Goal: Information Seeking & Learning: Check status

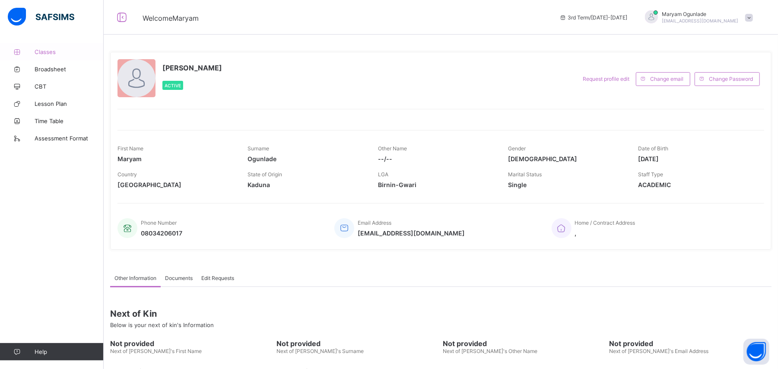
click at [48, 52] on span "Classes" at bounding box center [69, 51] width 69 height 7
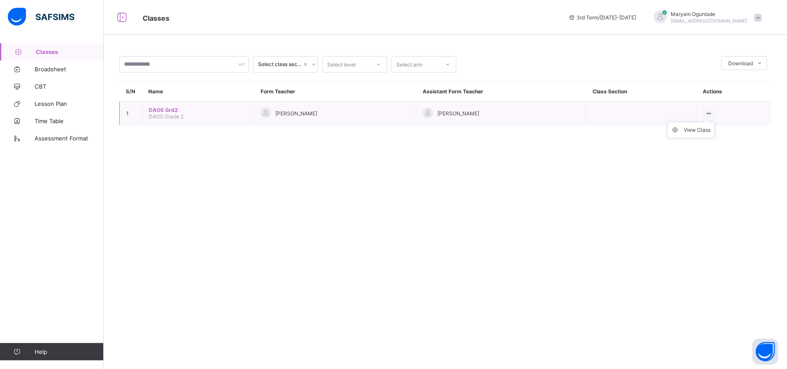
click at [706, 122] on ul "View Class" at bounding box center [691, 130] width 48 height 16
click at [700, 130] on div "View Class" at bounding box center [697, 130] width 27 height 9
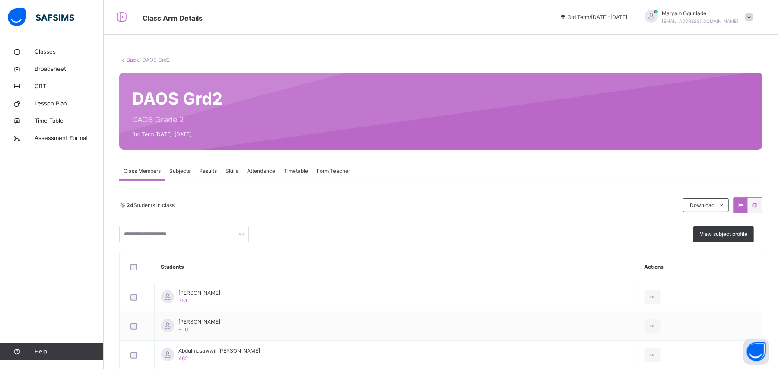
click at [208, 171] on span "Results" at bounding box center [208, 171] width 18 height 8
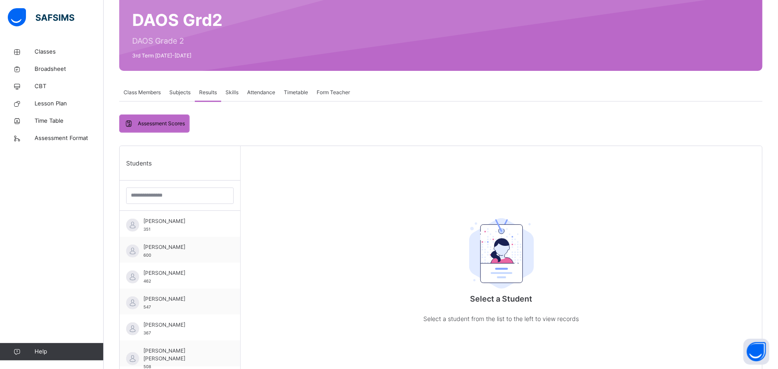
scroll to position [83, 0]
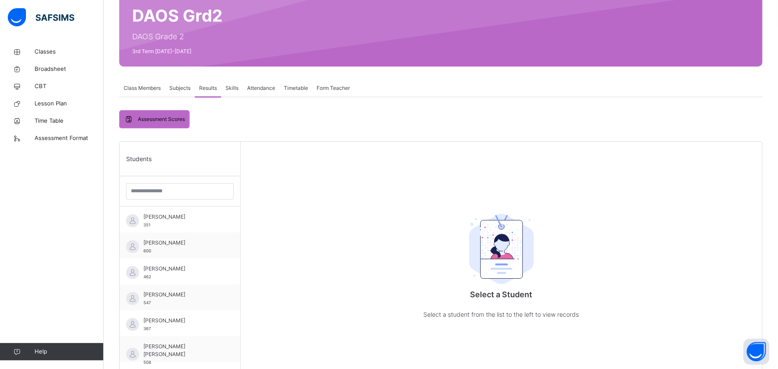
click at [181, 87] on span "Subjects" at bounding box center [179, 88] width 21 height 8
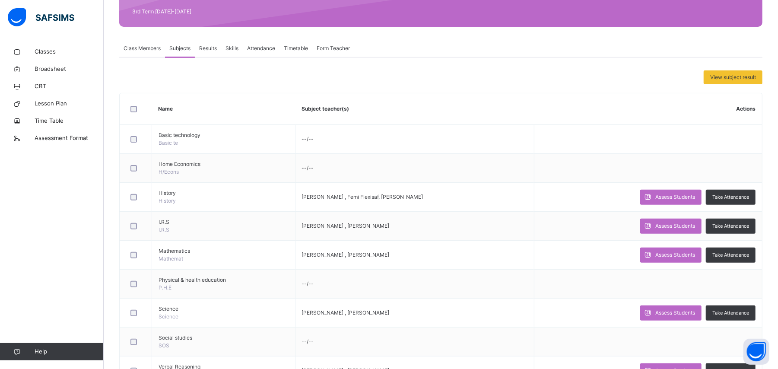
scroll to position [120, 0]
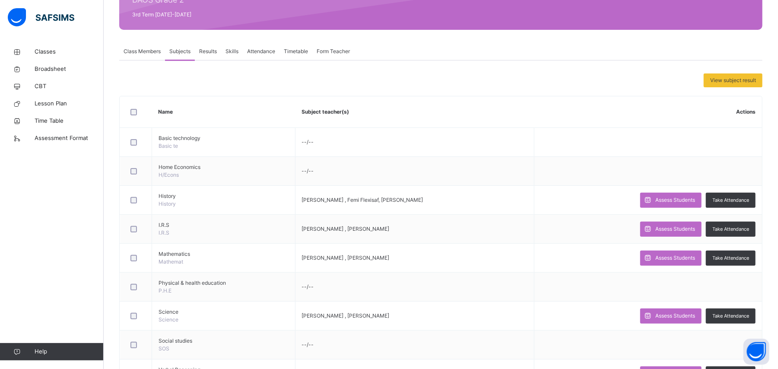
click at [207, 50] on span "Results" at bounding box center [208, 52] width 18 height 8
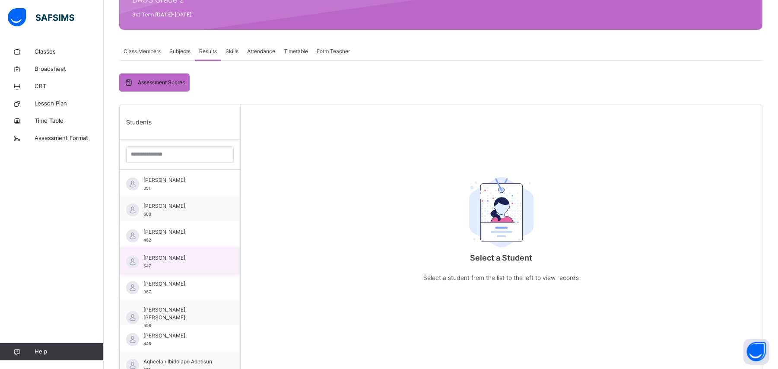
click at [170, 256] on span "[PERSON_NAME]" at bounding box center [181, 258] width 77 height 8
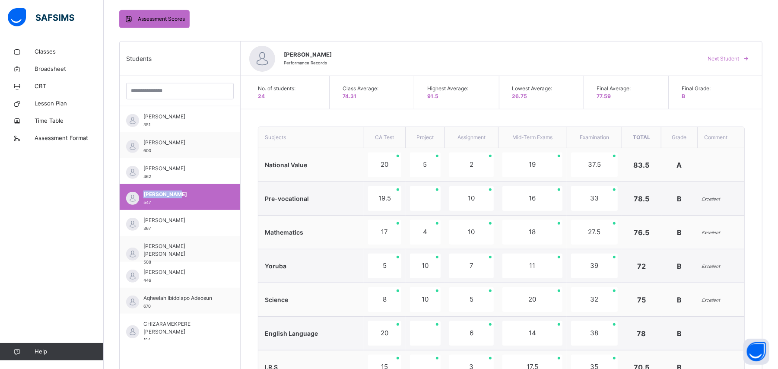
scroll to position [117, 0]
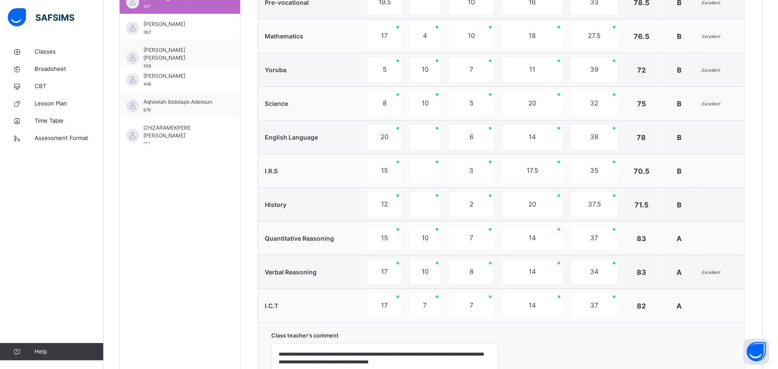
scroll to position [381, 0]
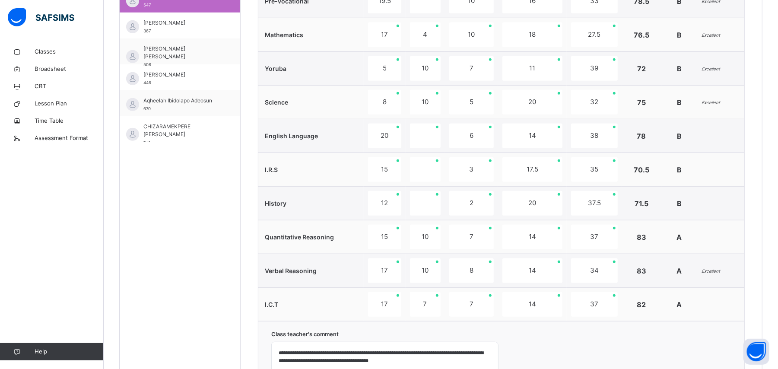
click at [777, 190] on div "Back / DAOS Grd2 DAOS Grd2 DAOS Grade 2 3rd Term [DATE]-[DATE] Class Members Su…" at bounding box center [441, 84] width 674 height 842
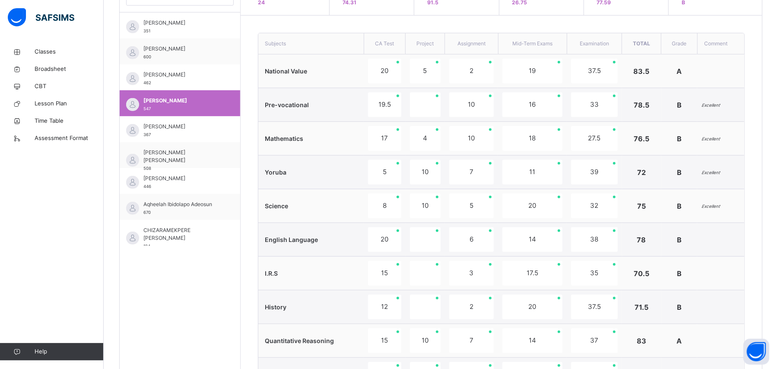
scroll to position [168, 0]
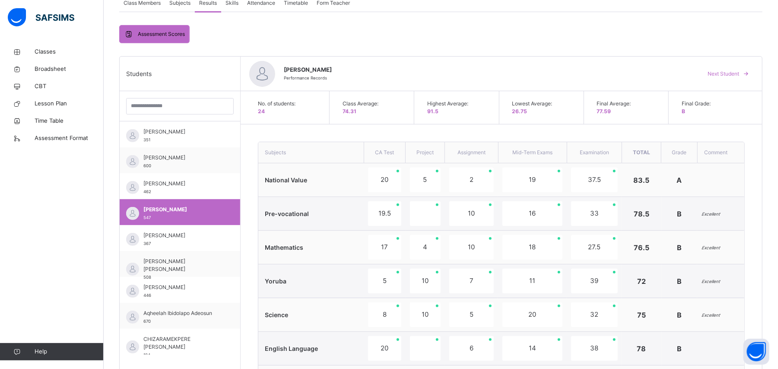
click at [179, 3] on span "Subjects" at bounding box center [179, 3] width 21 height 8
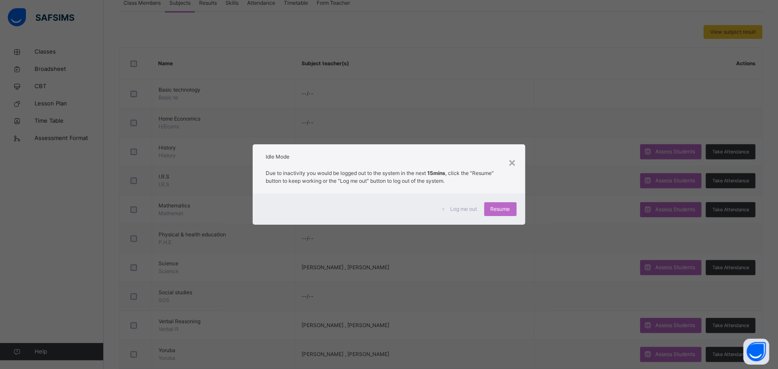
click at [179, 3] on div "× Idle Mode Due to inactivity you would be logged out to the system in the next…" at bounding box center [389, 184] width 778 height 369
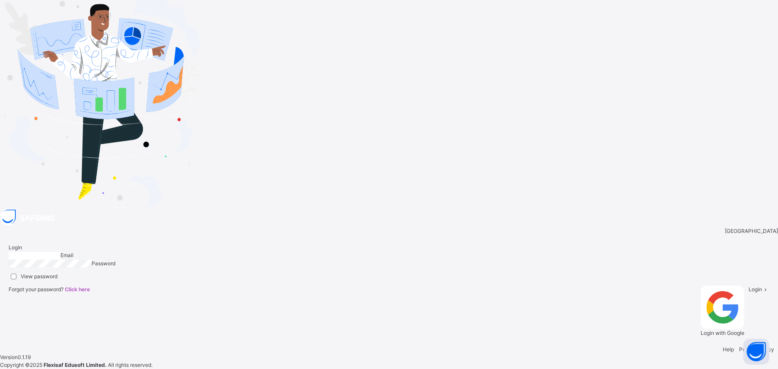
type input "**********"
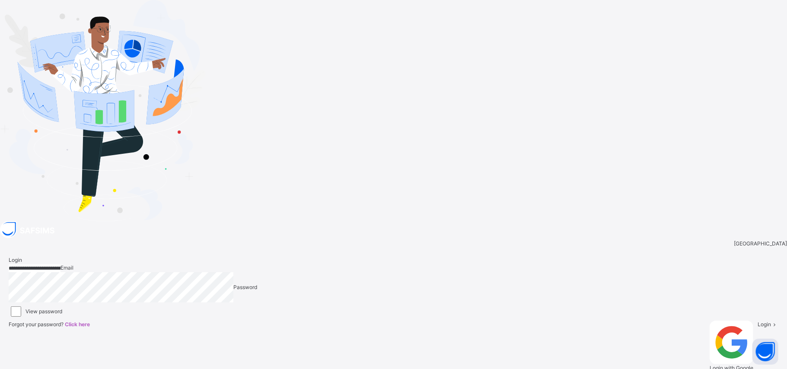
click at [757, 321] on span "Login" at bounding box center [763, 324] width 13 height 6
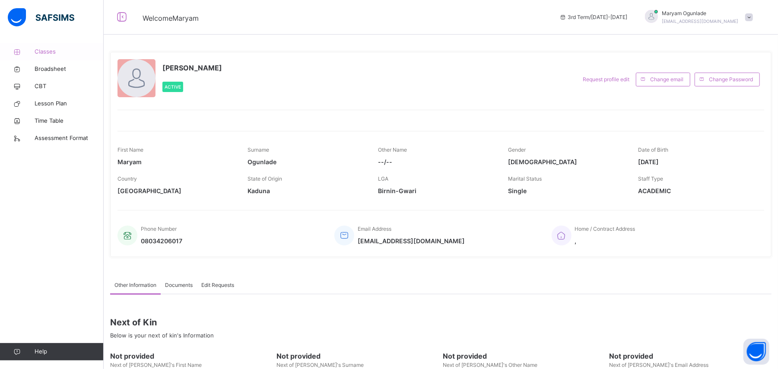
click at [42, 52] on span "Classes" at bounding box center [69, 52] width 69 height 9
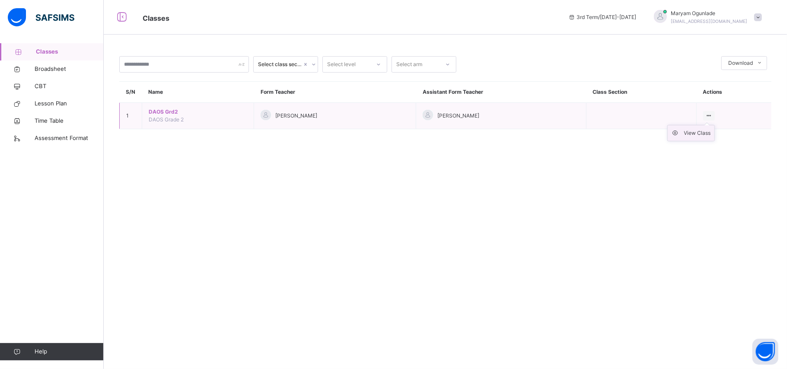
click at [684, 133] on div "View Class" at bounding box center [697, 133] width 27 height 9
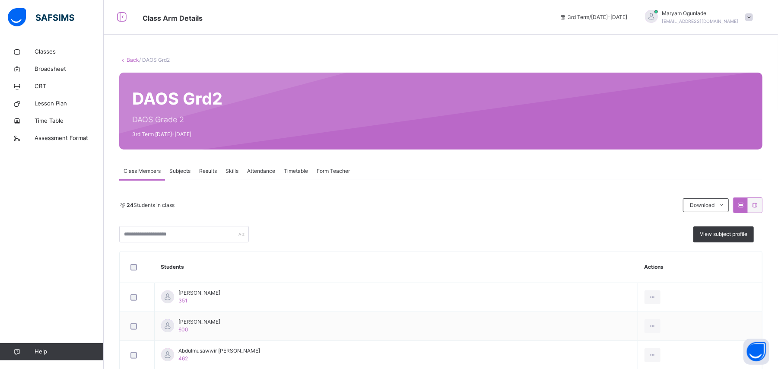
click at [457, 170] on div "Class Members Subjects Results Skills Attendance Timetable Form Teacher" at bounding box center [440, 171] width 643 height 18
click at [181, 168] on span "Subjects" at bounding box center [179, 171] width 21 height 8
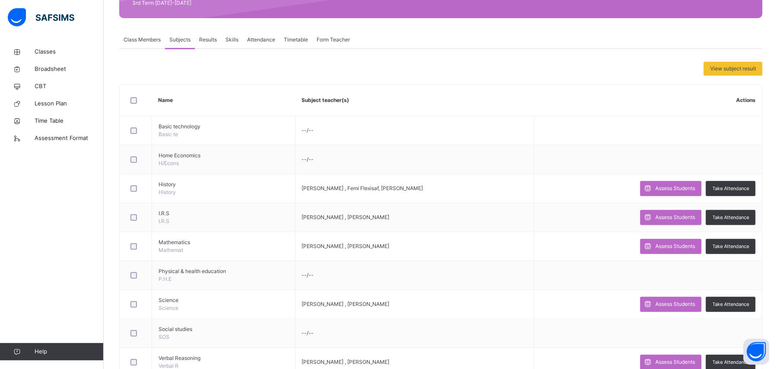
scroll to position [128, 0]
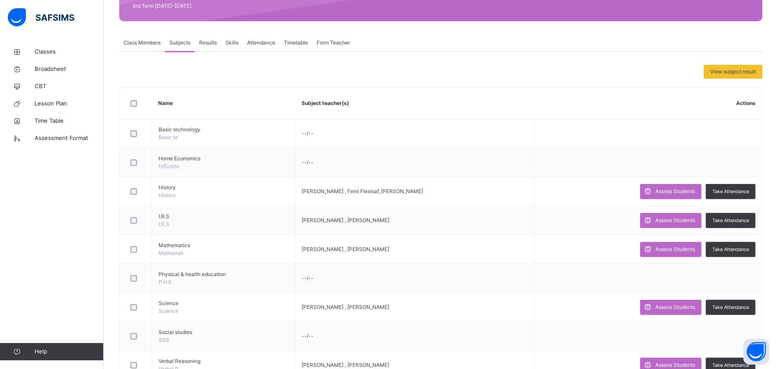
click at [206, 37] on div "Results" at bounding box center [208, 42] width 26 height 17
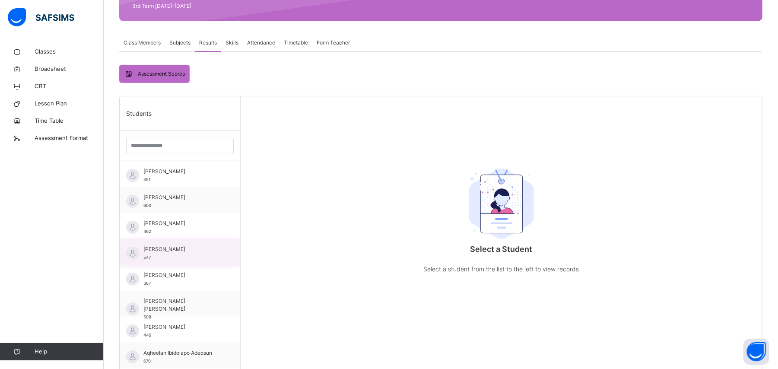
click at [174, 253] on span "[PERSON_NAME]" at bounding box center [181, 249] width 77 height 8
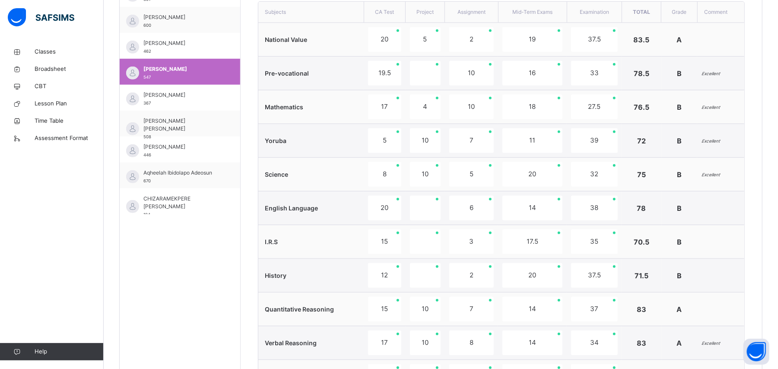
scroll to position [306, 0]
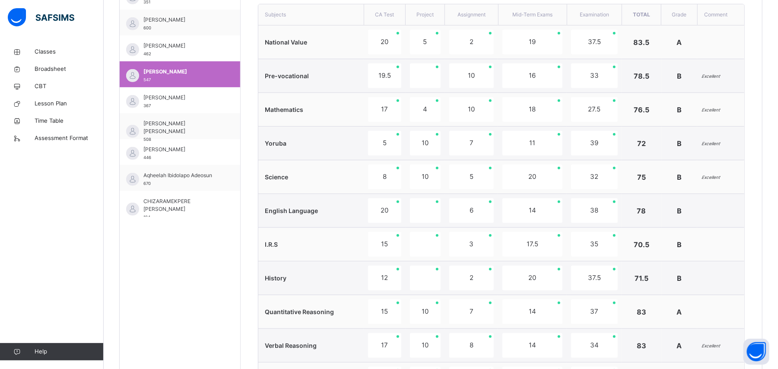
click at [721, 209] on td at bounding box center [720, 211] width 47 height 34
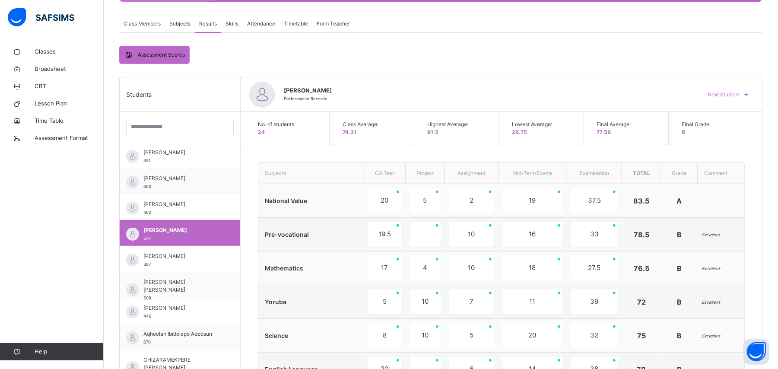
scroll to position [143, 0]
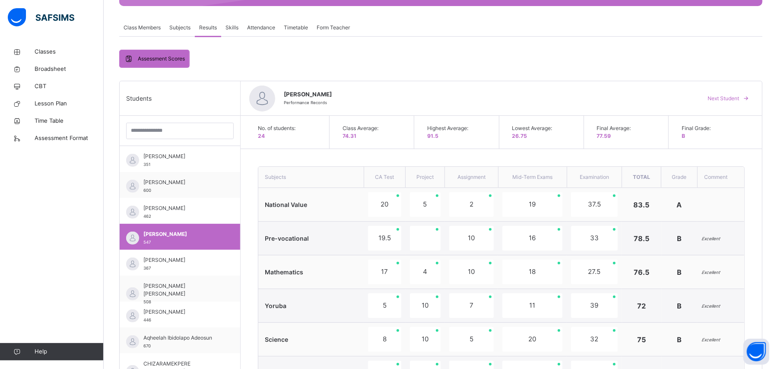
click at [233, 26] on span "Skills" at bounding box center [231, 28] width 13 height 8
